Goal: Task Accomplishment & Management: Manage account settings

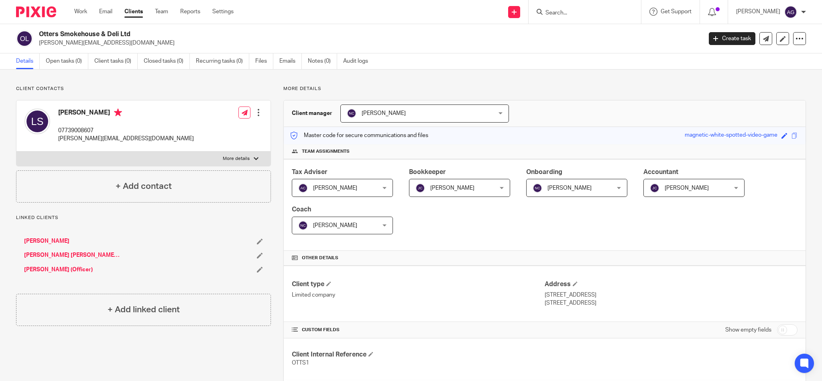
click at [580, 11] on input "Search" at bounding box center [581, 13] width 72 height 7
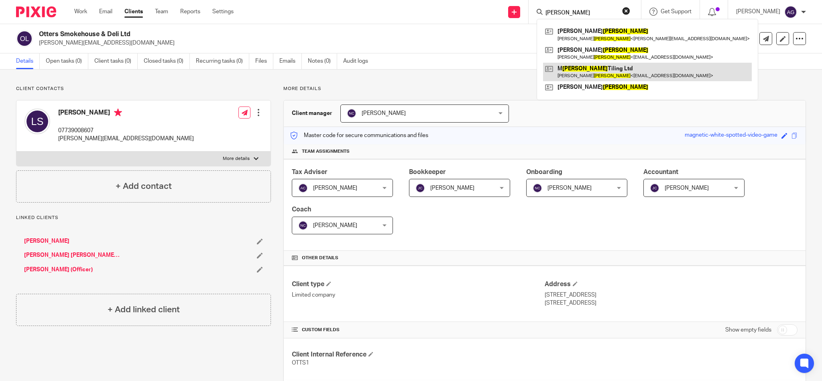
type input "baines"
click at [601, 69] on link at bounding box center [647, 72] width 209 height 18
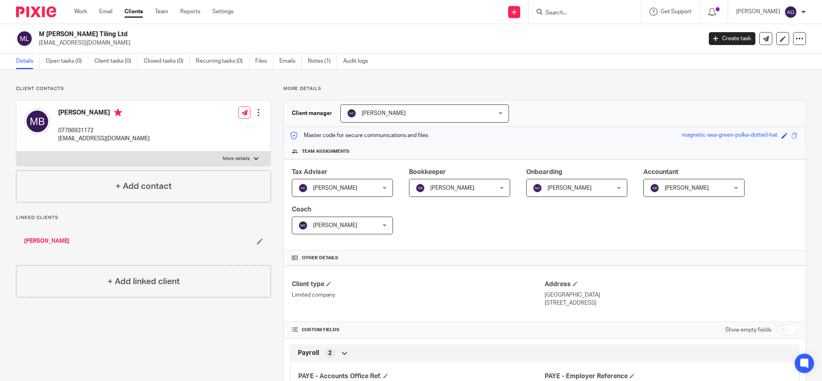
drag, startPoint x: 104, startPoint y: 35, endPoint x: 38, endPoint y: 35, distance: 65.8
click at [38, 35] on div "M [PERSON_NAME] Tiling Ltd [EMAIL_ADDRESS][DOMAIN_NAME]" at bounding box center [356, 38] width 681 height 17
copy h2 "M [PERSON_NAME] Tiling Ltd"
click at [780, 38] on icon at bounding box center [783, 39] width 6 height 6
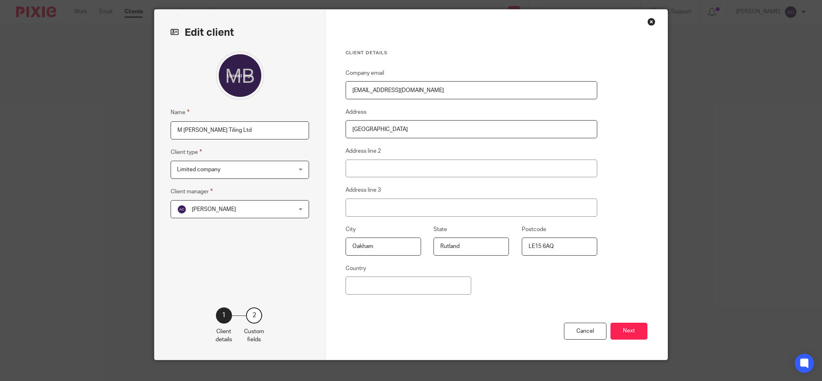
scroll to position [35, 0]
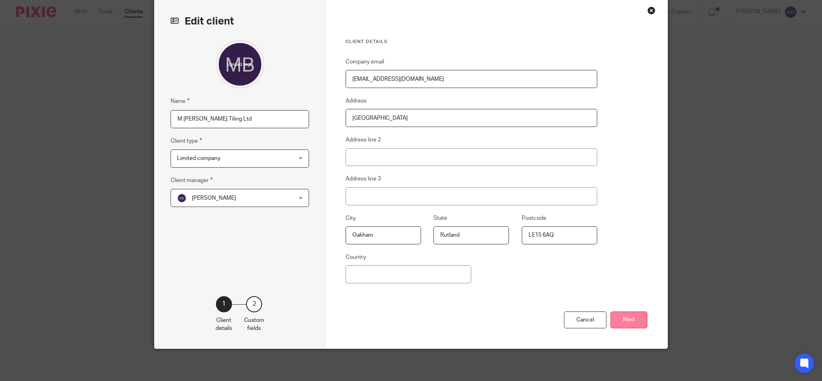
click at [625, 322] on button "Next" at bounding box center [629, 319] width 37 height 17
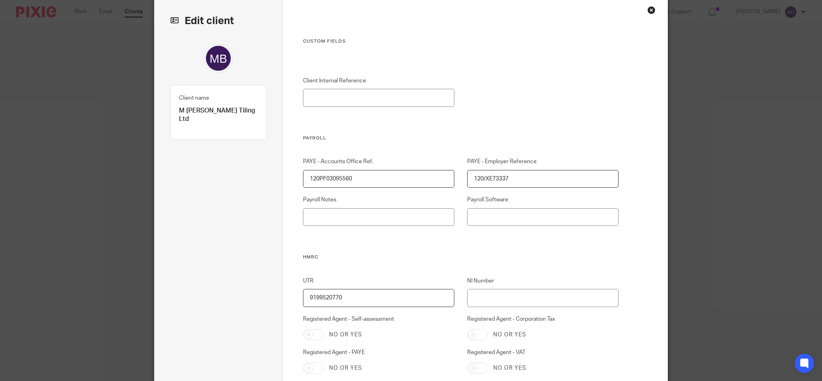
drag, startPoint x: 363, startPoint y: 299, endPoint x: 298, endPoint y: 299, distance: 65.0
click at [303, 299] on input "9199520770" at bounding box center [379, 298] width 152 height 18
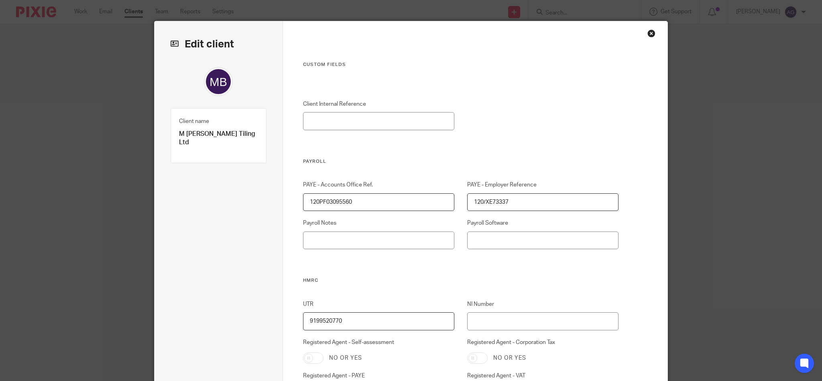
scroll to position [0, 0]
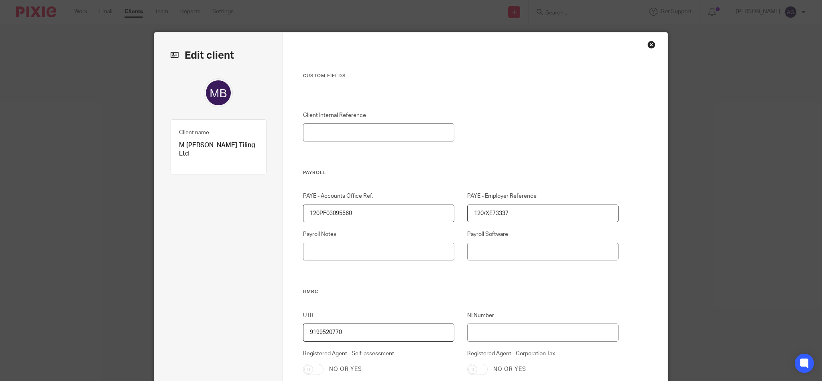
click at [648, 44] on div "Close this dialog window" at bounding box center [652, 45] width 8 height 8
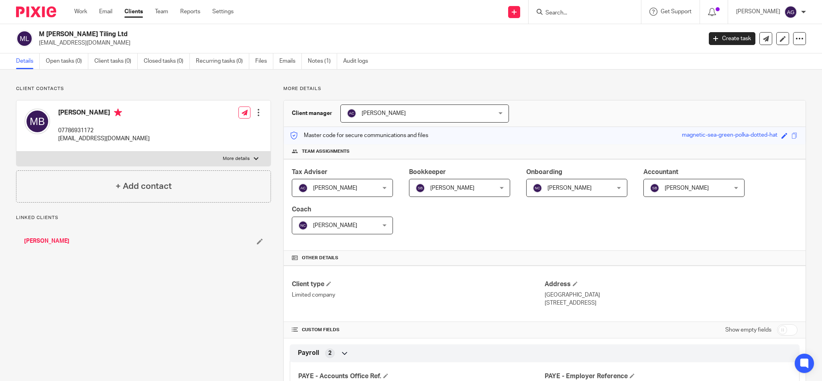
click at [610, 10] on input "Search" at bounding box center [581, 13] width 72 height 7
click button "submit" at bounding box center [0, 0] width 0 height 0
drag, startPoint x: 610, startPoint y: 9, endPoint x: 554, endPoint y: 17, distance: 56.8
click at [554, 17] on div "jn436 No results found. Try searching for the name of a client or contact..." at bounding box center [585, 12] width 112 height 24
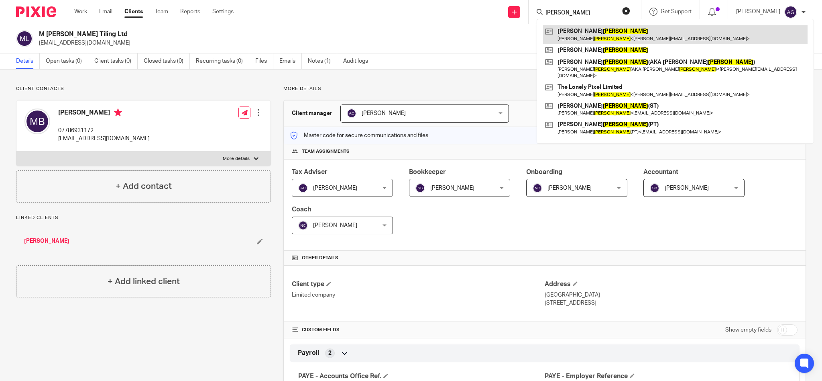
type input "[PERSON_NAME]"
click at [611, 38] on link at bounding box center [675, 34] width 265 height 18
